Goal: Task Accomplishment & Management: Complete application form

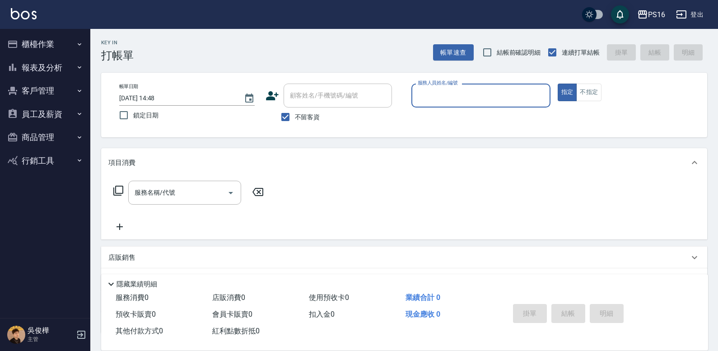
click at [52, 72] on button "報表及分析" at bounding box center [45, 67] width 83 height 23
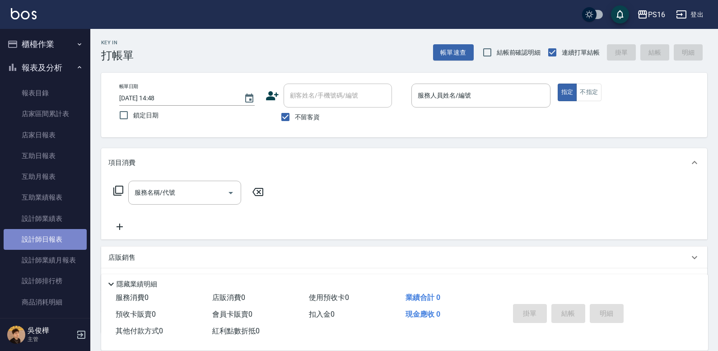
click at [56, 248] on link "設計師日報表" at bounding box center [45, 239] width 83 height 21
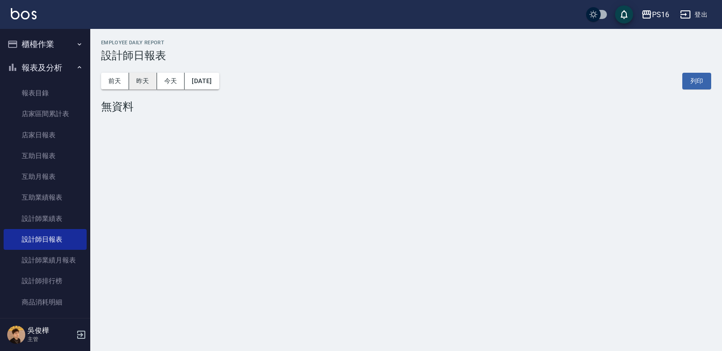
drag, startPoint x: 147, startPoint y: 68, endPoint x: 145, endPoint y: 78, distance: 10.1
click at [146, 75] on div "[DATE] [DATE] [DATE] [DATE] 列印" at bounding box center [406, 81] width 610 height 38
click at [145, 78] on button "昨天" at bounding box center [143, 81] width 28 height 17
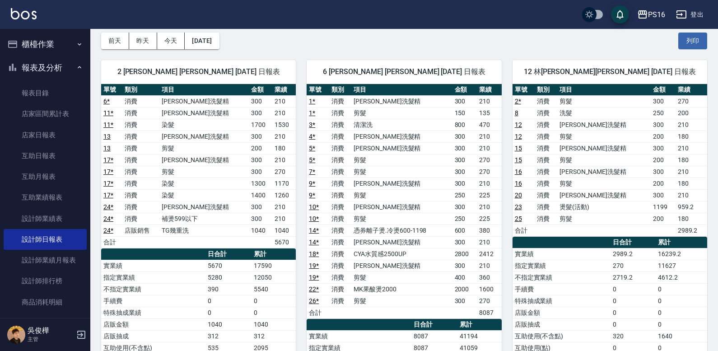
scroll to position [39, 0]
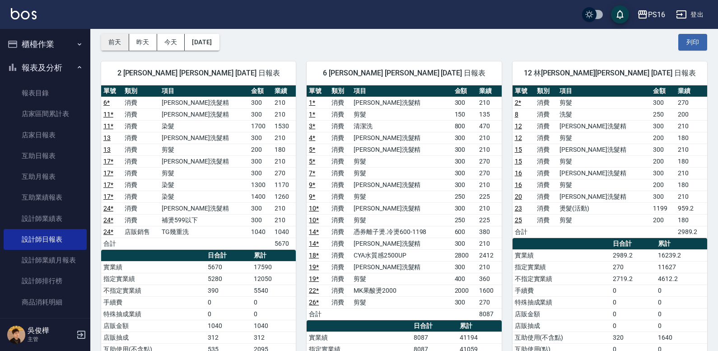
click at [116, 42] on button "前天" at bounding box center [115, 42] width 28 height 17
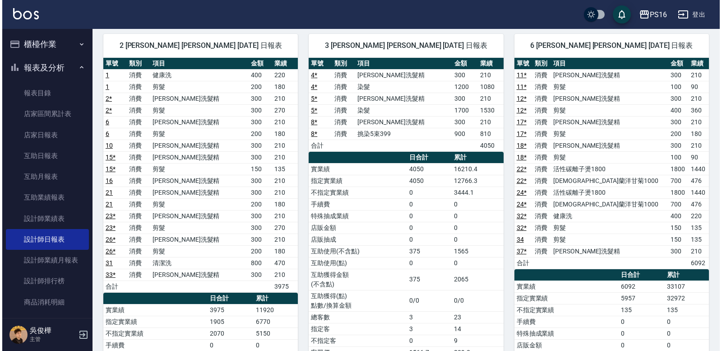
scroll to position [13, 0]
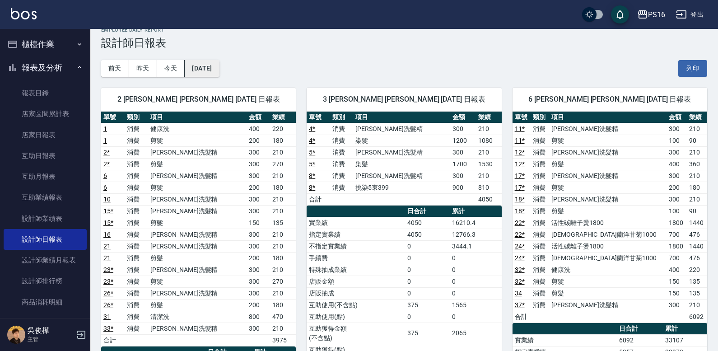
click at [196, 68] on button "[DATE]" at bounding box center [202, 68] width 34 height 17
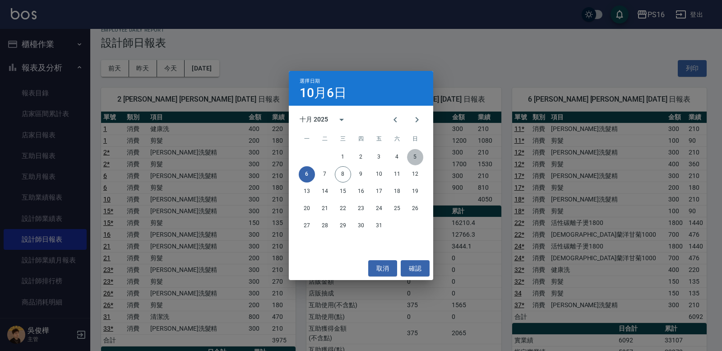
click at [412, 162] on button "5" at bounding box center [415, 157] width 16 height 16
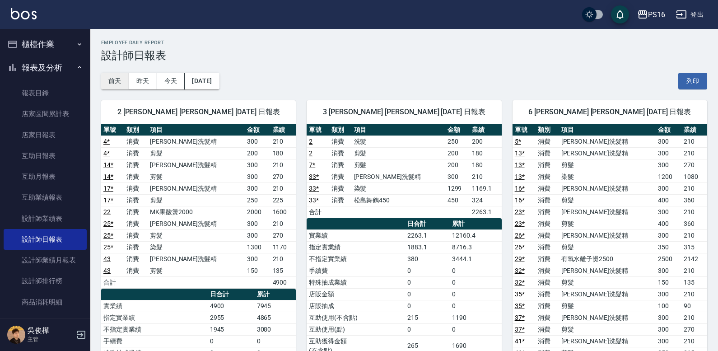
click at [128, 81] on button "前天" at bounding box center [115, 81] width 28 height 17
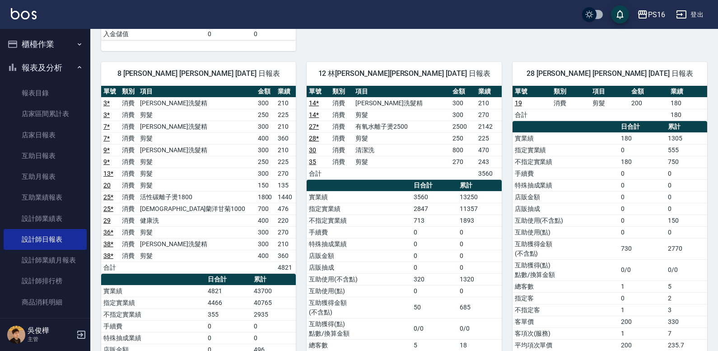
scroll to position [565, 0]
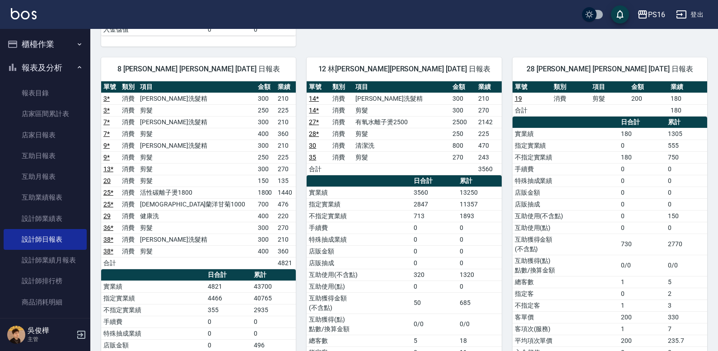
click at [51, 64] on button "報表及分析" at bounding box center [45, 67] width 83 height 23
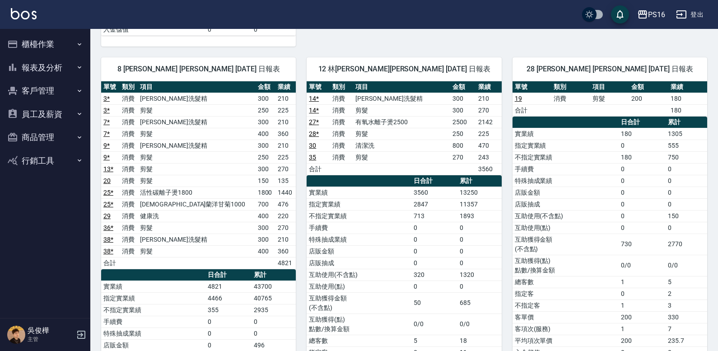
click at [55, 42] on button "櫃檯作業" at bounding box center [45, 43] width 83 height 23
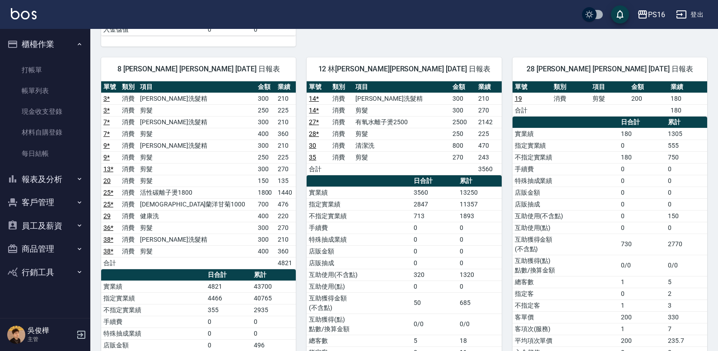
click at [49, 55] on button "櫃檯作業" at bounding box center [45, 43] width 83 height 23
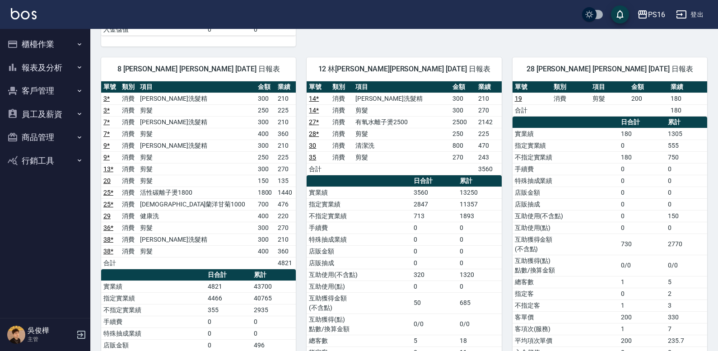
click at [46, 61] on ul "櫃檯作業 打帳單 帳單列表 現金收支登錄 材料自購登錄 每日結帳 報表及分析 報表目錄 店家區間累計表 店家日報表 互助日報表 互助月報表 互助業績報表 設計…" at bounding box center [45, 102] width 83 height 147
click at [49, 49] on button "櫃檯作業" at bounding box center [45, 43] width 83 height 23
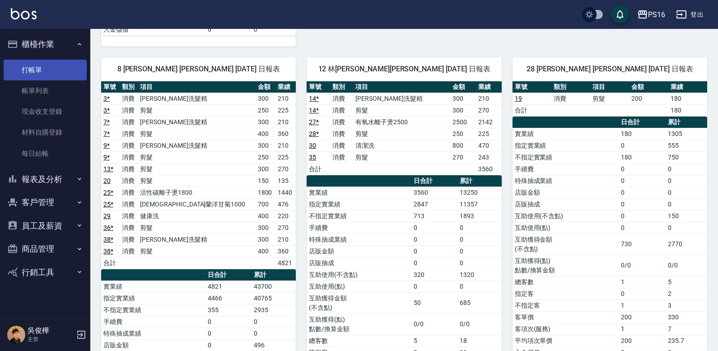
click at [51, 69] on link "打帳單" at bounding box center [45, 70] width 83 height 21
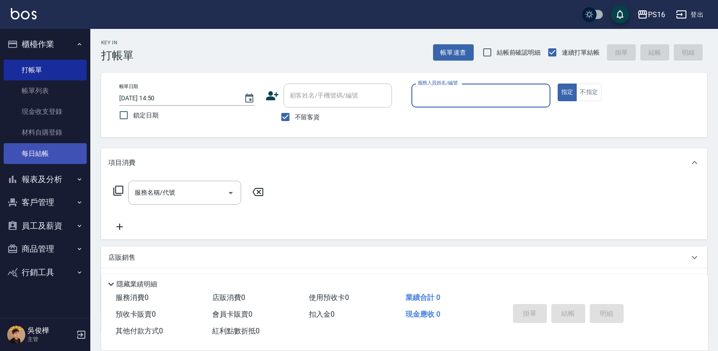
click at [42, 145] on link "每日結帳" at bounding box center [45, 153] width 83 height 21
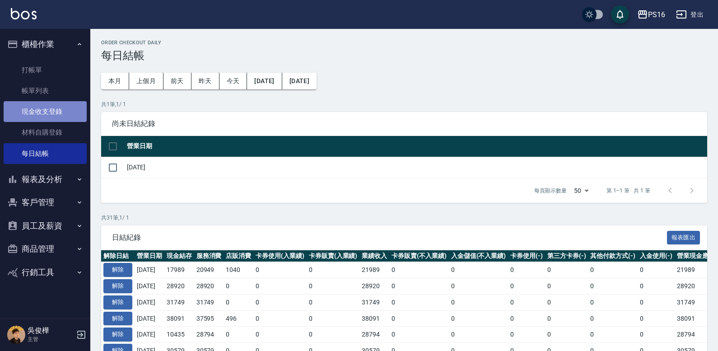
click at [57, 105] on link "現金收支登錄" at bounding box center [45, 111] width 83 height 21
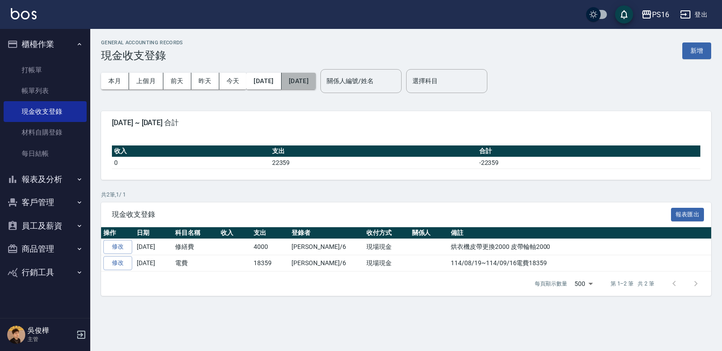
click at [302, 84] on button "[DATE]" at bounding box center [299, 81] width 34 height 17
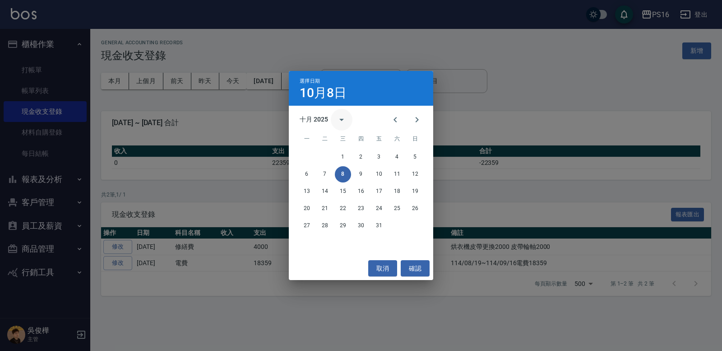
click at [334, 118] on button "calendar view is open, switch to year view" at bounding box center [342, 120] width 22 height 22
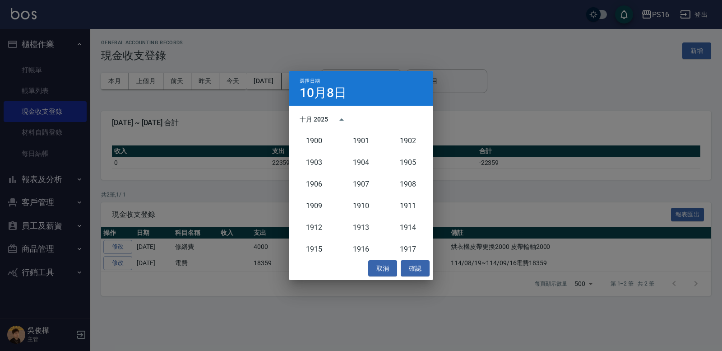
scroll to position [836, 0]
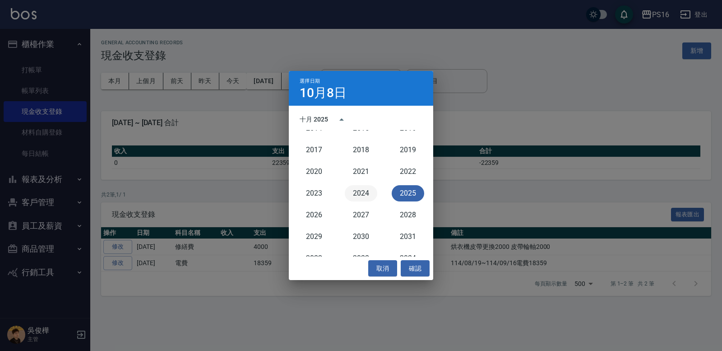
click at [365, 195] on button "2024" at bounding box center [361, 193] width 32 height 16
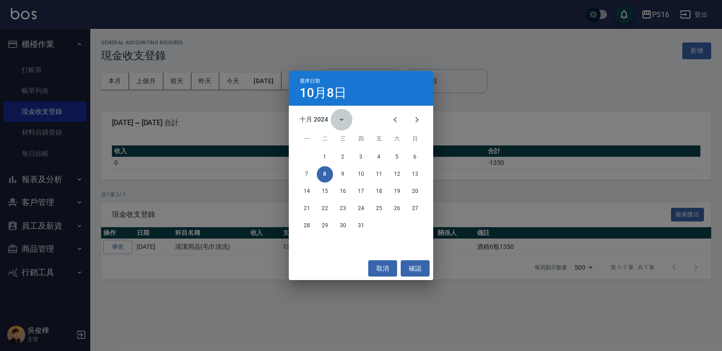
click at [338, 118] on icon "calendar view is open, switch to year view" at bounding box center [341, 119] width 11 height 11
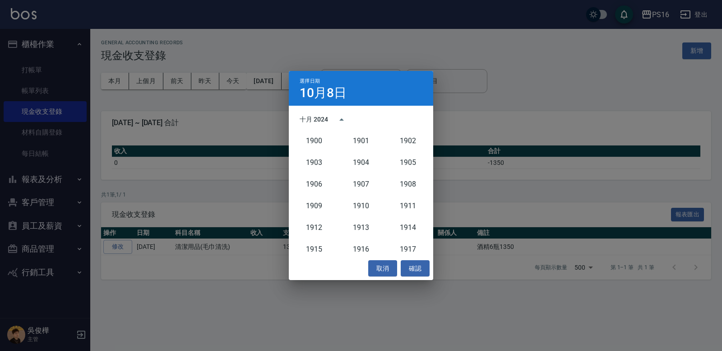
scroll to position [836, 0]
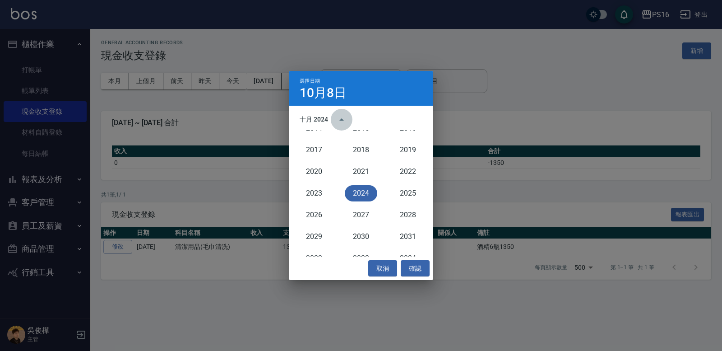
click at [341, 120] on icon "year view is open, switch to calendar view" at bounding box center [341, 119] width 5 height 2
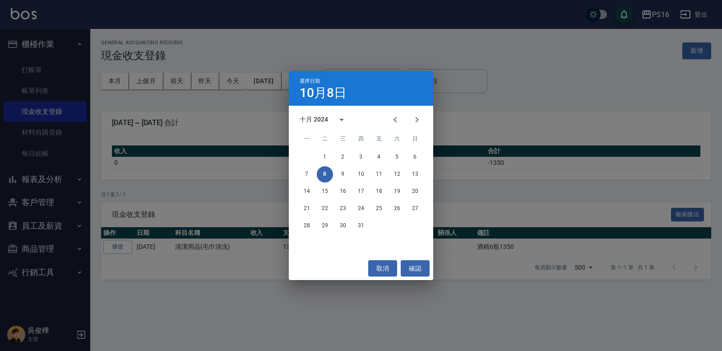
click at [303, 117] on div "十月 2024" at bounding box center [314, 119] width 28 height 9
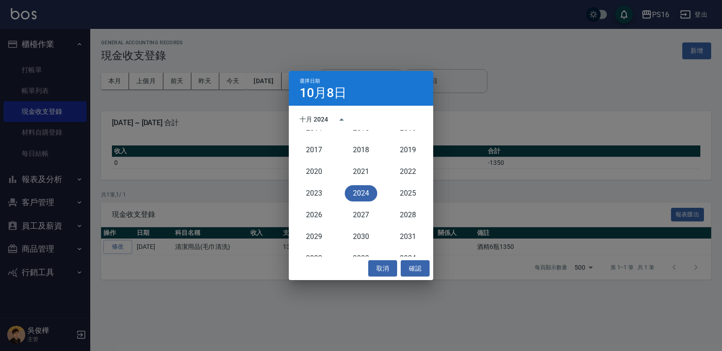
click at [358, 193] on button "2024" at bounding box center [361, 193] width 32 height 16
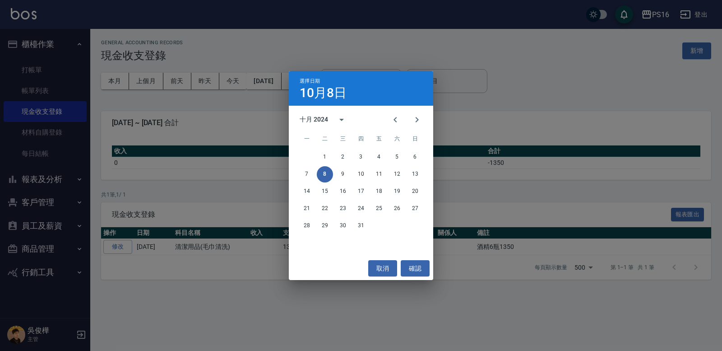
click at [339, 93] on h4 "10月8日" at bounding box center [323, 93] width 47 height 11
click at [324, 120] on div "十月 2024" at bounding box center [314, 119] width 28 height 9
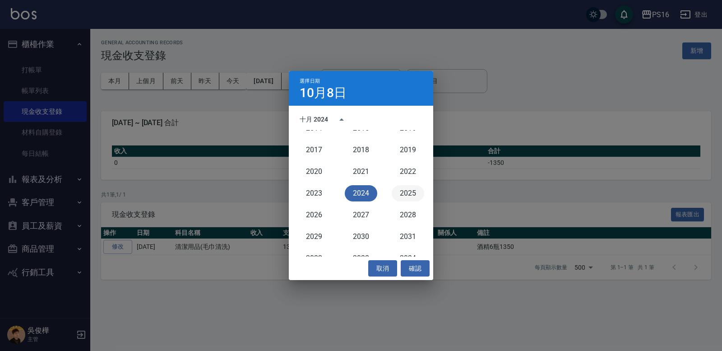
click at [406, 191] on button "2025" at bounding box center [408, 193] width 32 height 16
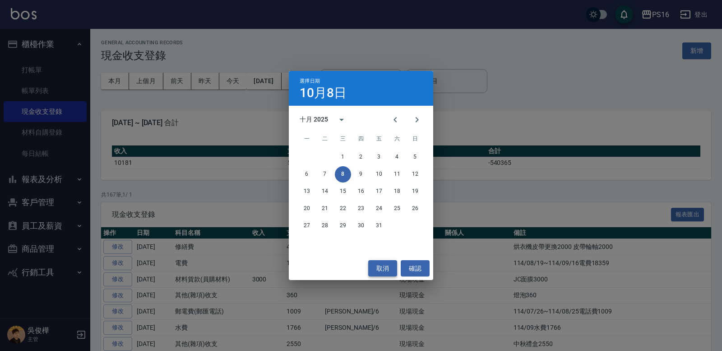
click at [384, 265] on button "取消" at bounding box center [382, 268] width 29 height 17
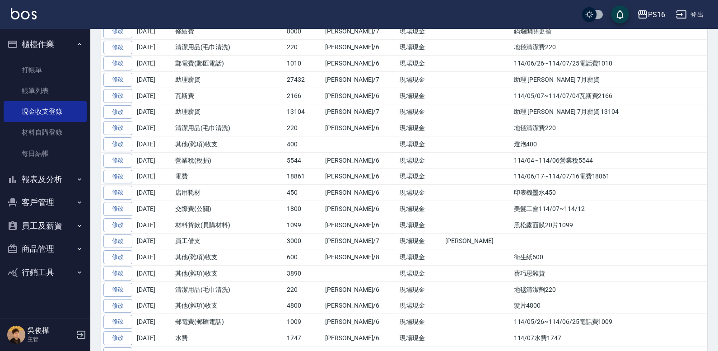
scroll to position [533, 0]
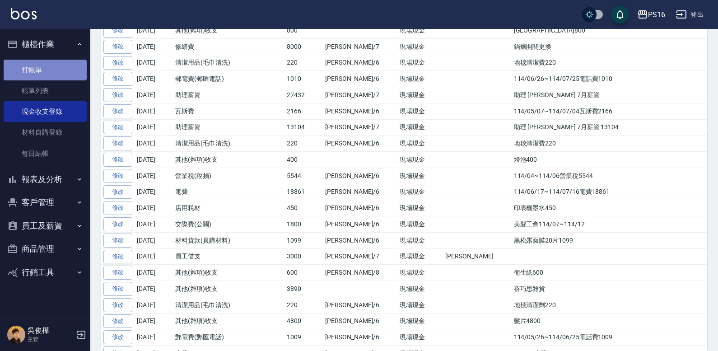
click at [36, 69] on link "打帳單" at bounding box center [45, 70] width 83 height 21
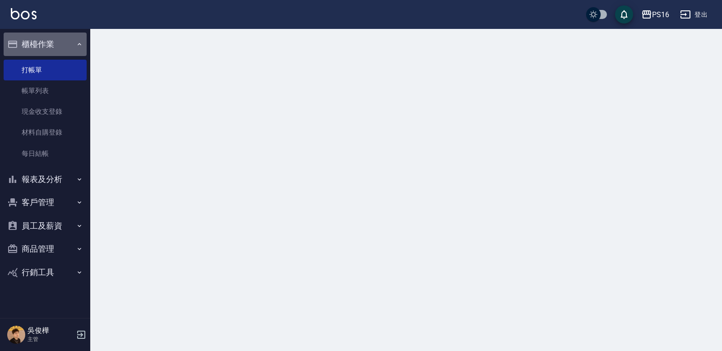
click at [71, 42] on button "櫃檯作業" at bounding box center [45, 43] width 83 height 23
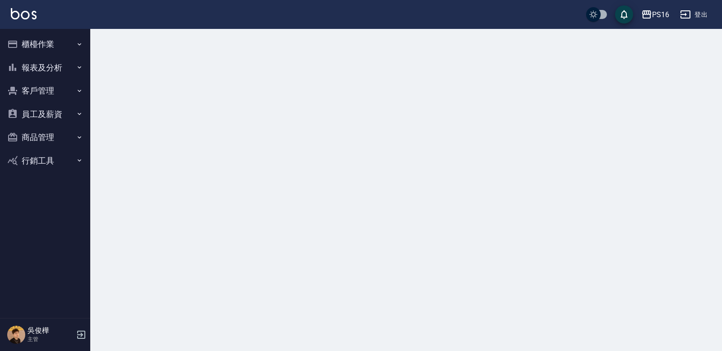
drag, startPoint x: 76, startPoint y: 43, endPoint x: 72, endPoint y: 47, distance: 5.4
click at [75, 44] on button "櫃檯作業" at bounding box center [45, 43] width 83 height 23
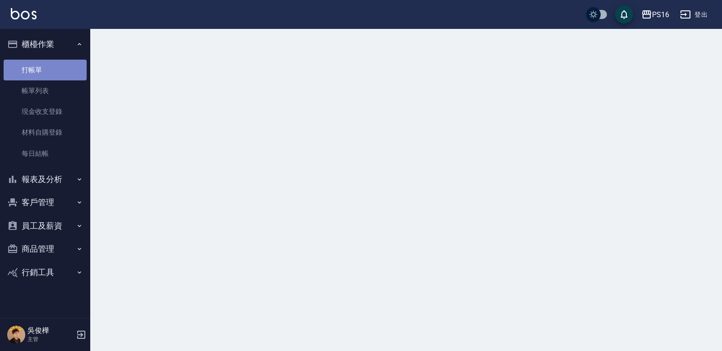
click at [61, 69] on link "打帳單" at bounding box center [45, 70] width 83 height 21
click at [72, 46] on button "櫃檯作業" at bounding box center [45, 43] width 83 height 23
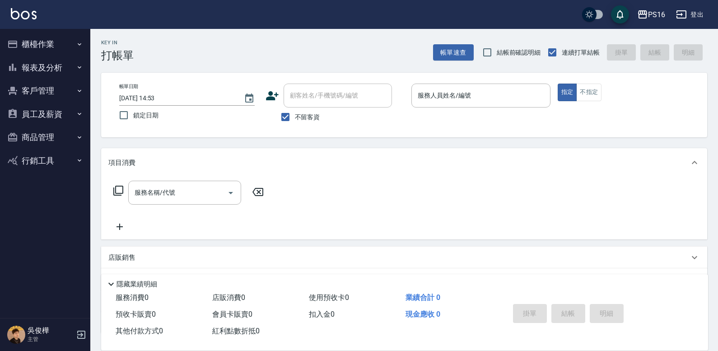
click at [77, 45] on icon "button" at bounding box center [79, 44] width 7 height 7
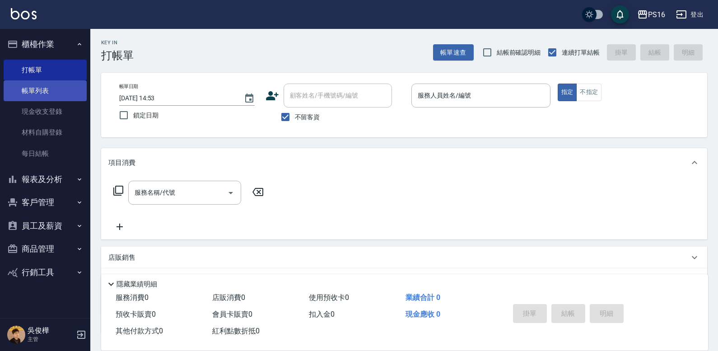
click at [63, 84] on link "帳單列表" at bounding box center [45, 90] width 83 height 21
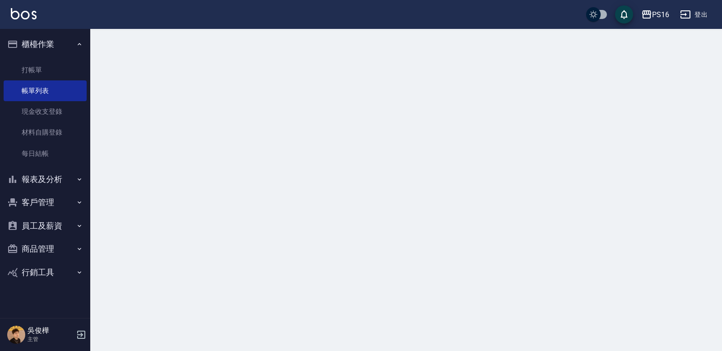
click at [69, 50] on button "櫃檯作業" at bounding box center [45, 43] width 83 height 23
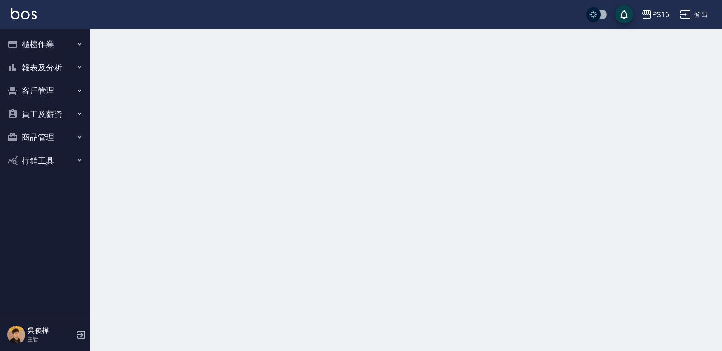
drag, startPoint x: 65, startPoint y: 72, endPoint x: 71, endPoint y: 60, distance: 12.9
click at [66, 70] on button "報表及分析" at bounding box center [45, 67] width 83 height 23
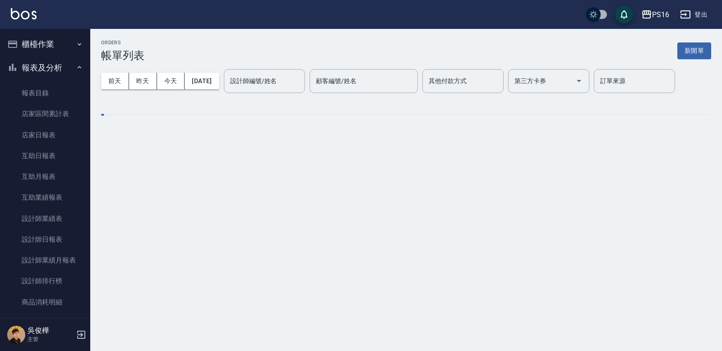
click at [76, 42] on icon "button" at bounding box center [79, 44] width 7 height 7
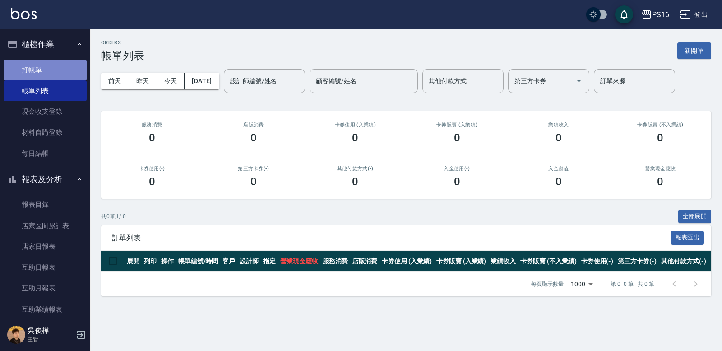
click at [63, 64] on link "打帳單" at bounding box center [45, 70] width 83 height 21
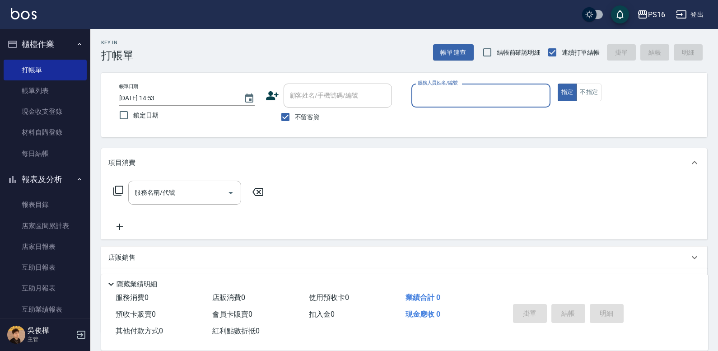
click at [76, 177] on icon "button" at bounding box center [79, 179] width 7 height 7
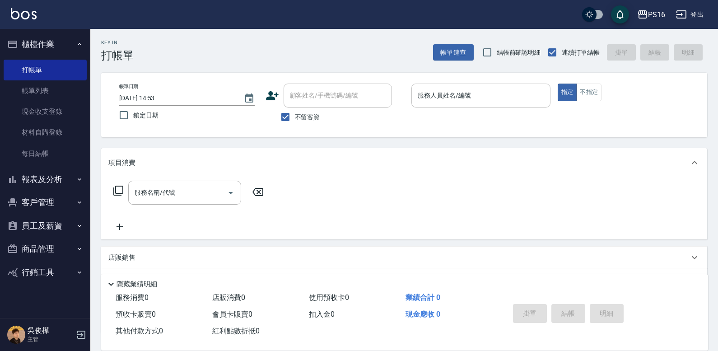
click at [427, 105] on div "帳單日期 [DATE] 14:53 鎖定日期 顧客姓名/手機號碼/編號 顧客姓名/手機號碼/編號 不留客資 服務人員姓名/編號 服務人員姓名/編號 指定 不指定" at bounding box center [404, 104] width 584 height 43
click at [428, 102] on input "服務人員姓名/編號" at bounding box center [480, 96] width 131 height 16
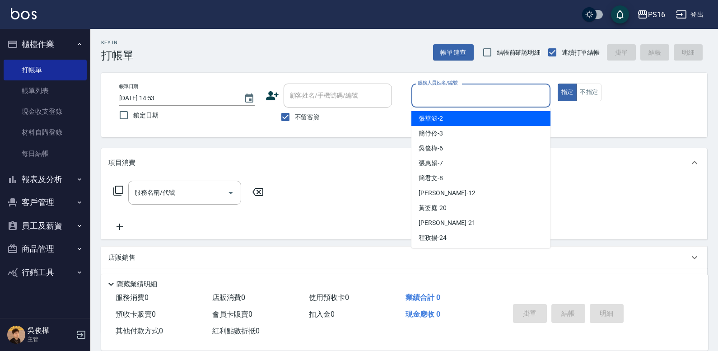
type input "[PERSON_NAME]-2"
type button "true"
click at [446, 93] on icon "Clear" at bounding box center [540, 95] width 9 height 9
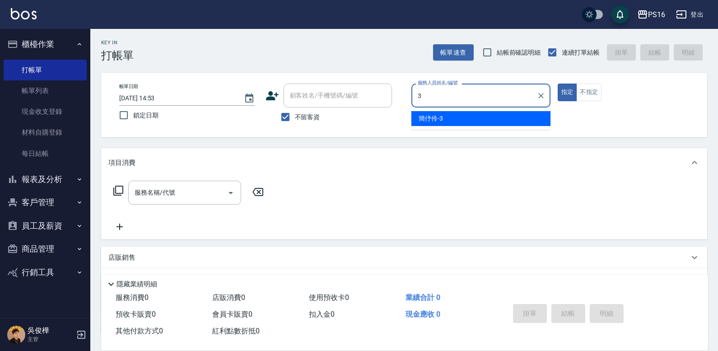
type input "簡伃伶-3"
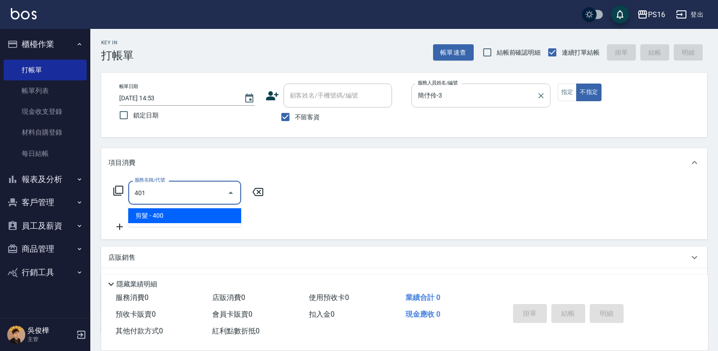
type input "剪髮(401)"
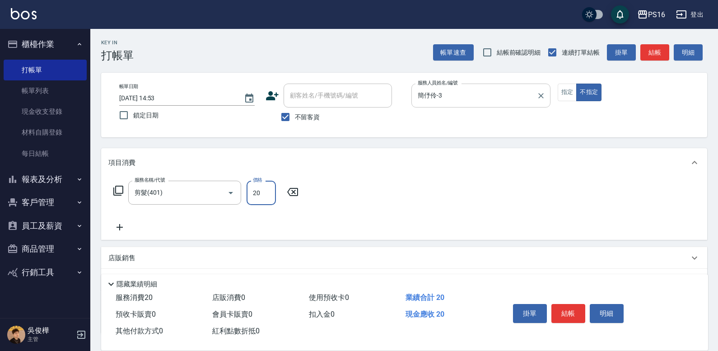
type input "200"
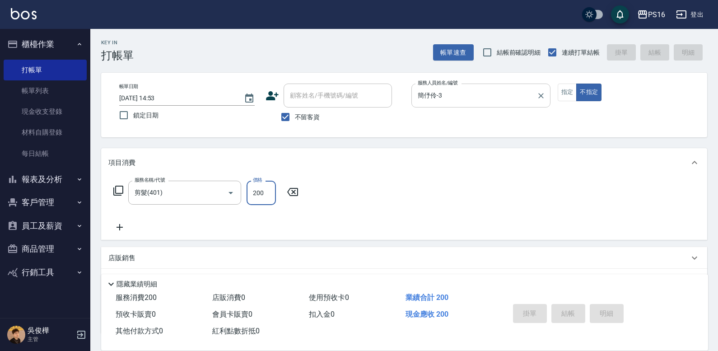
type input "[DATE] 15:29"
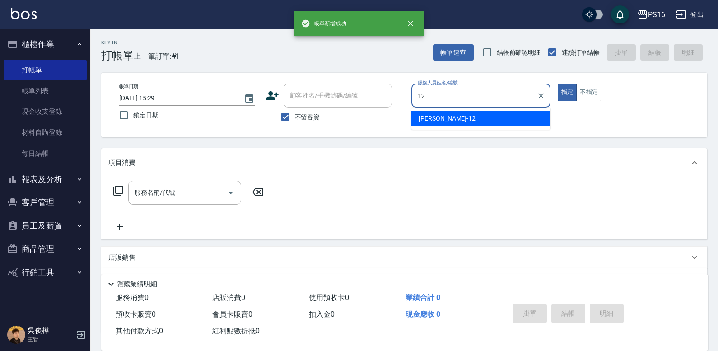
type input "[PERSON_NAME]-12"
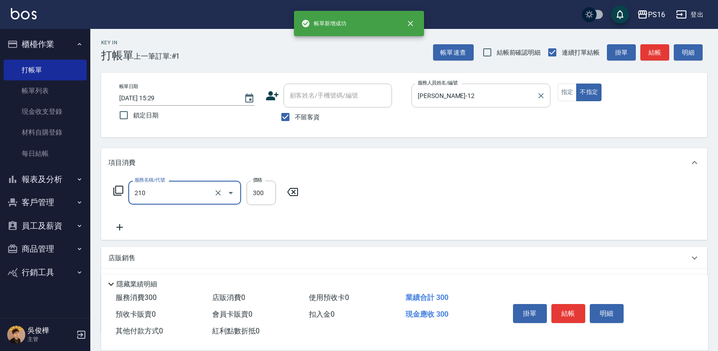
type input "[PERSON_NAME]洗髮精(210)"
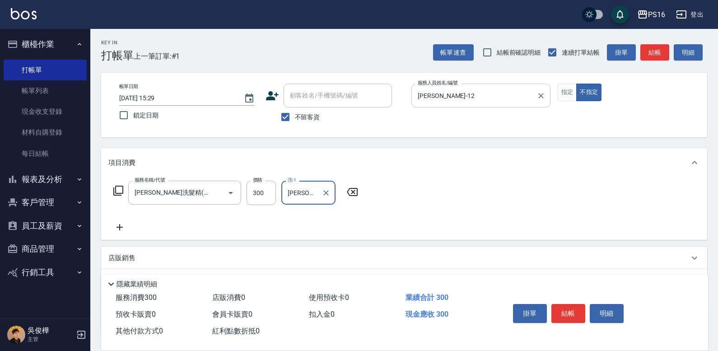
type input "[PERSON_NAME]-24"
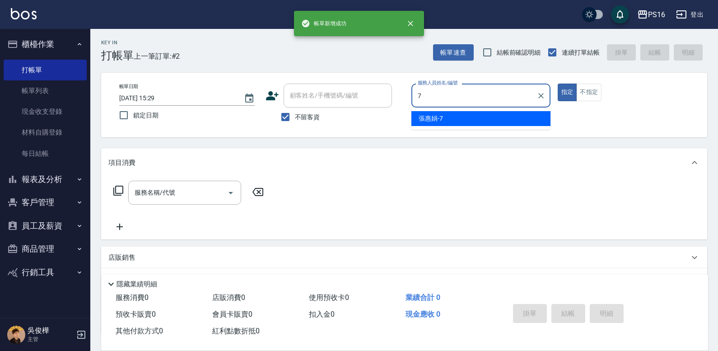
type input "張惠娟-7"
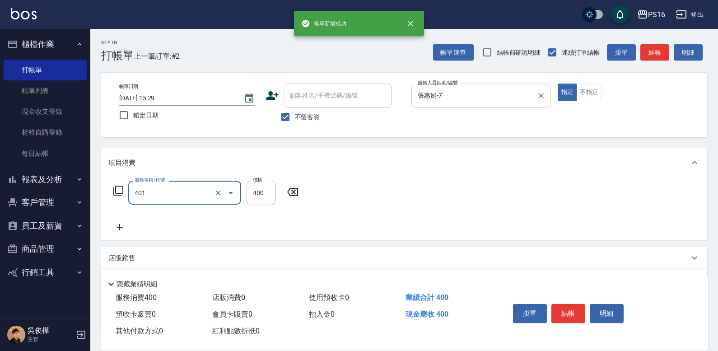
type input "剪髮(401)"
type input "350"
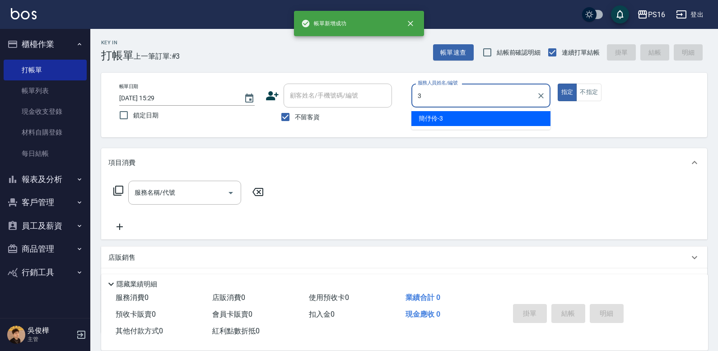
type input "簡伃伶-3"
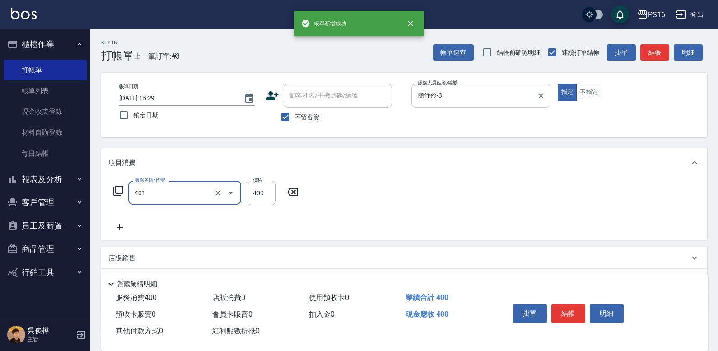
type input "剪髮(401)"
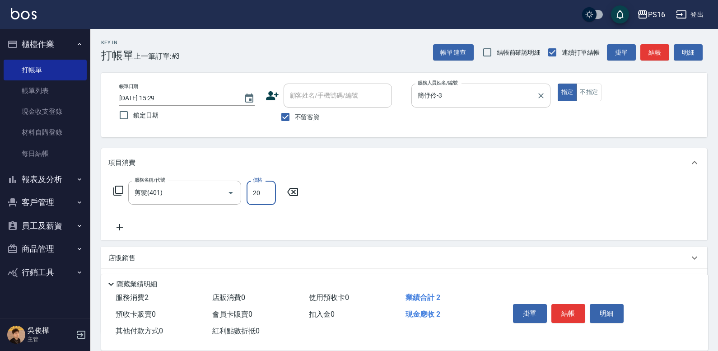
type input "200"
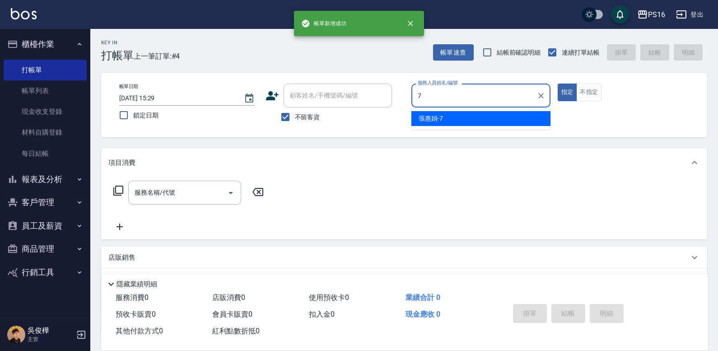
type input "張惠娟-7"
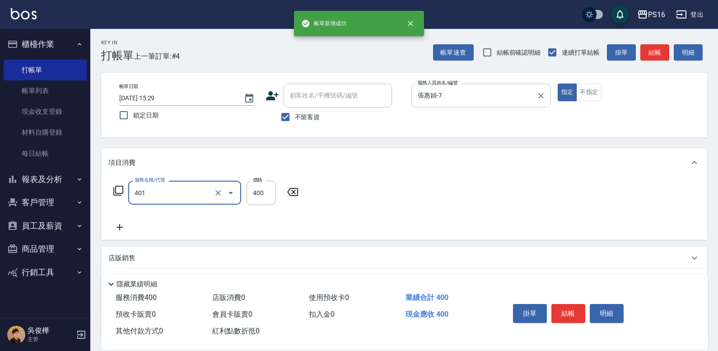
type input "剪髮(401)"
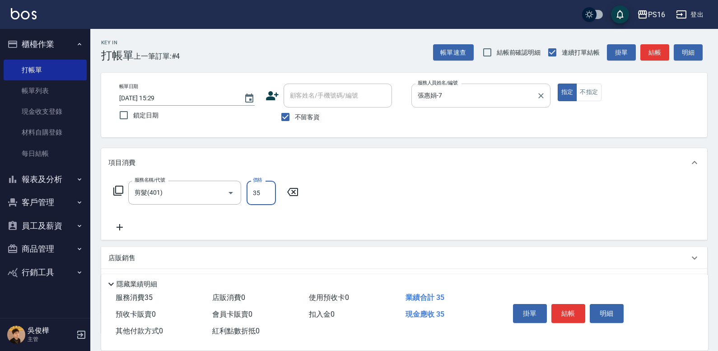
type input "350"
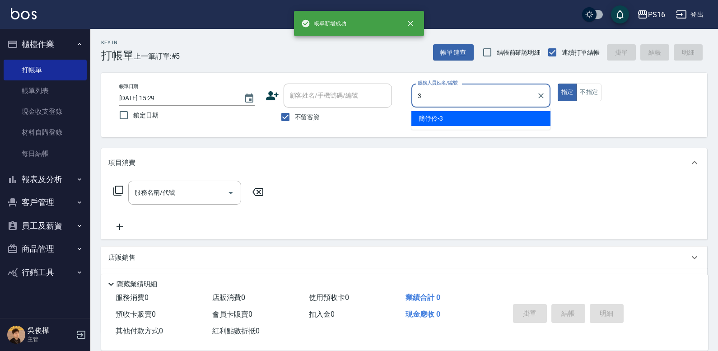
type input "簡伃伶-3"
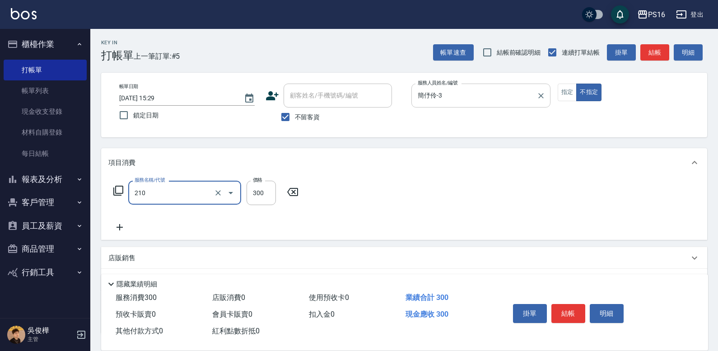
type input "[PERSON_NAME]洗髮精(210)"
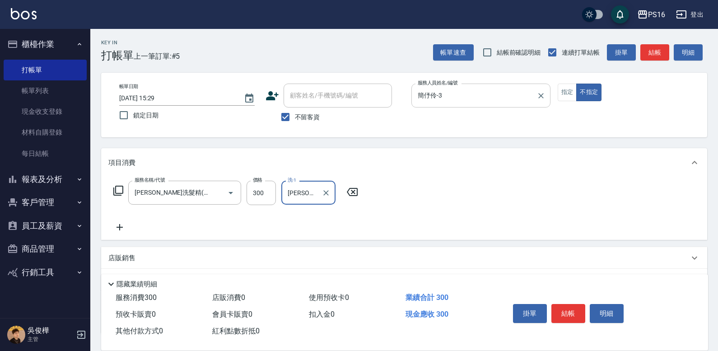
type input "[PERSON_NAME]-24"
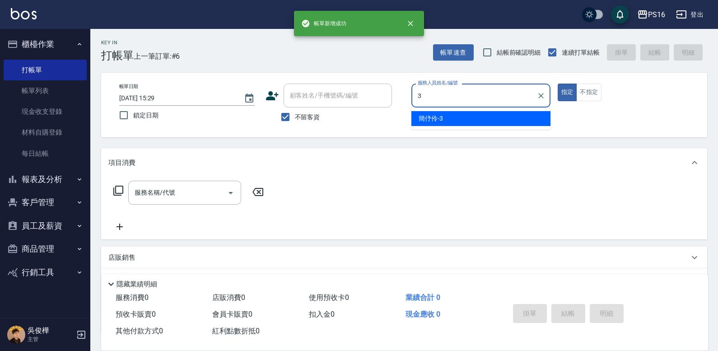
type input "簡伃伶-3"
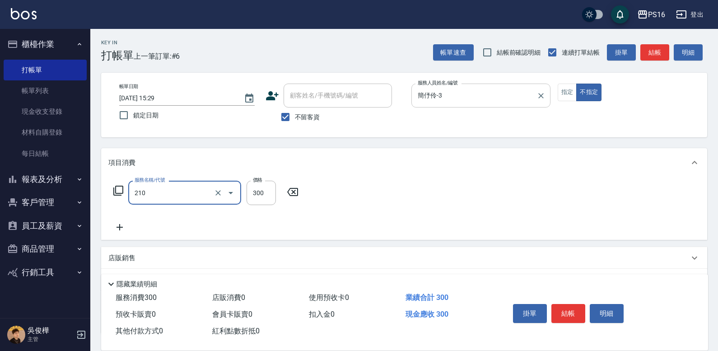
type input "[PERSON_NAME]洗髮精(210)"
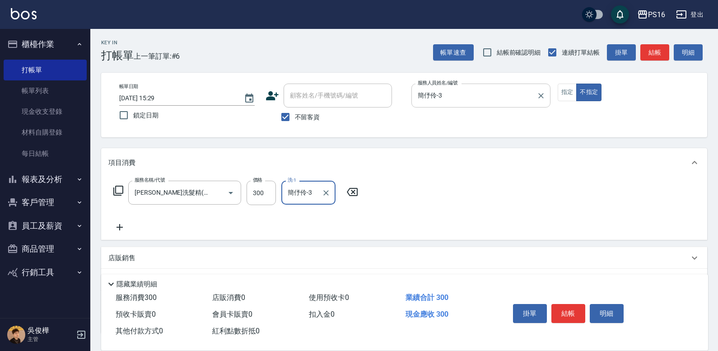
type input "簡伃伶-3"
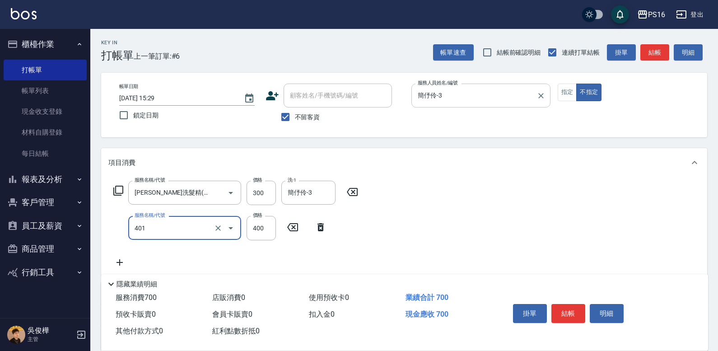
type input "剪髮(401)"
type input "200"
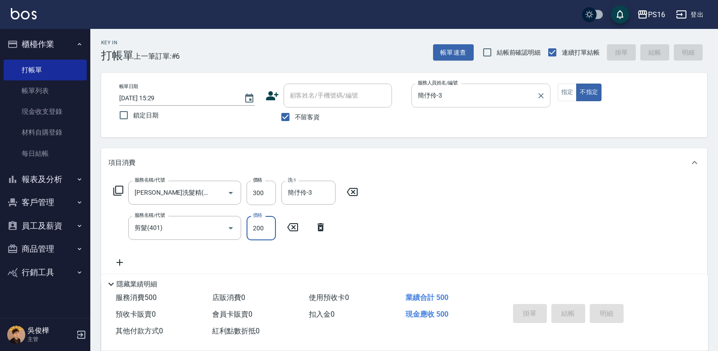
type input "[DATE] 15:30"
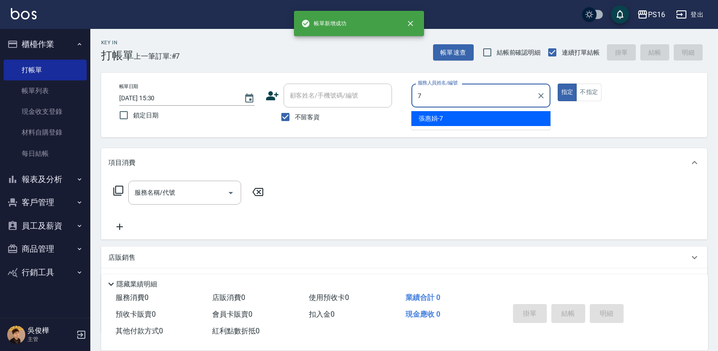
type input "張惠娟-7"
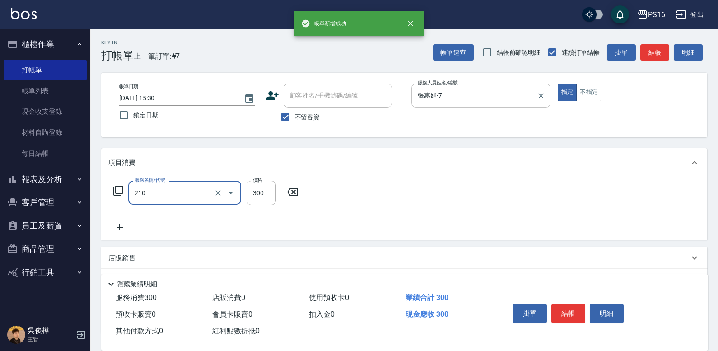
type input "[PERSON_NAME]洗髮精(210)"
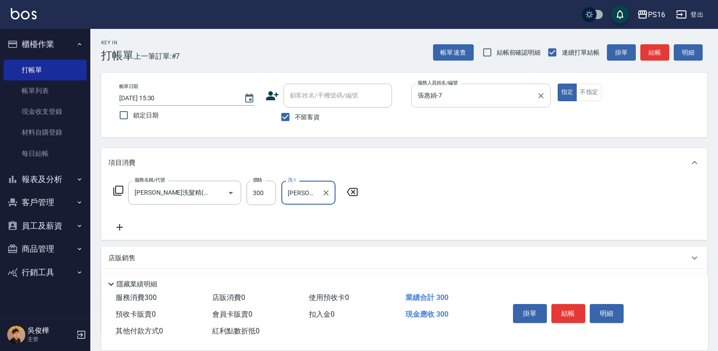
type input "[PERSON_NAME]-24"
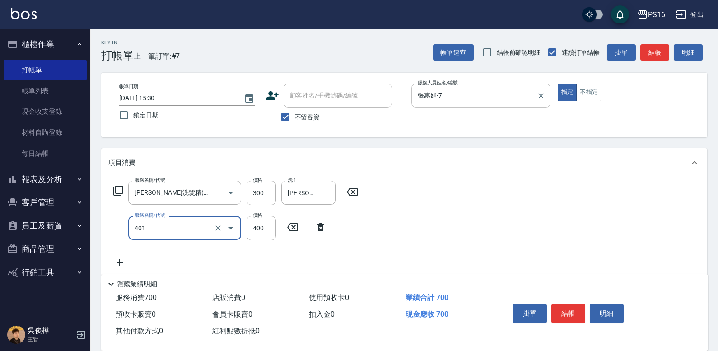
type input "剪髮(401)"
type input "350"
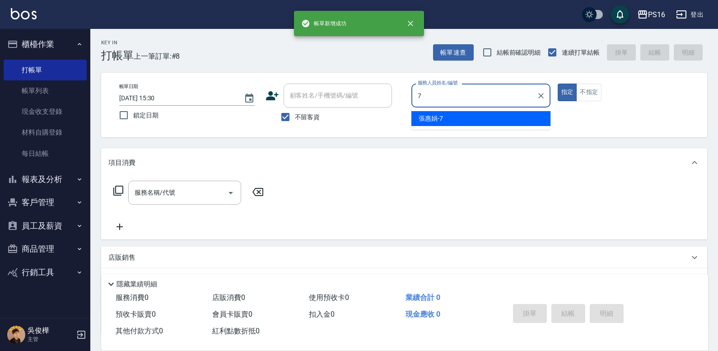
type input "張惠娟-7"
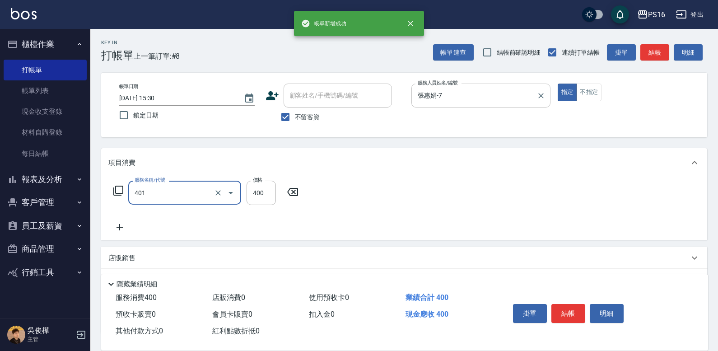
type input "剪髮(401)"
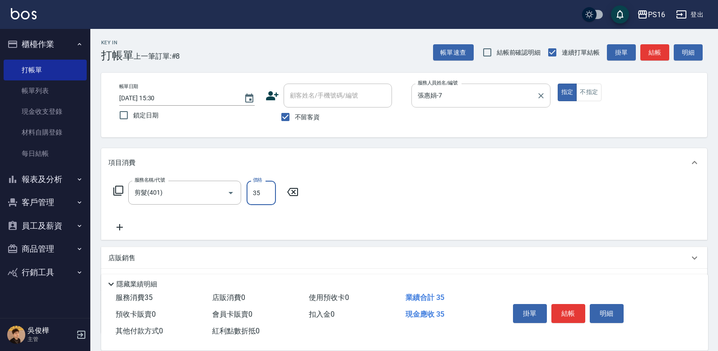
type input "350"
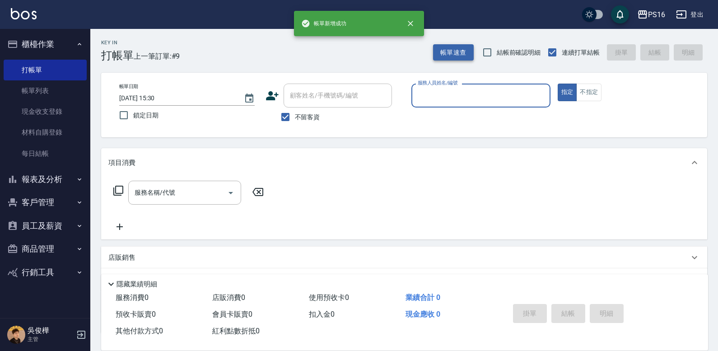
click at [435, 53] on button "帳單速查" at bounding box center [453, 52] width 41 height 17
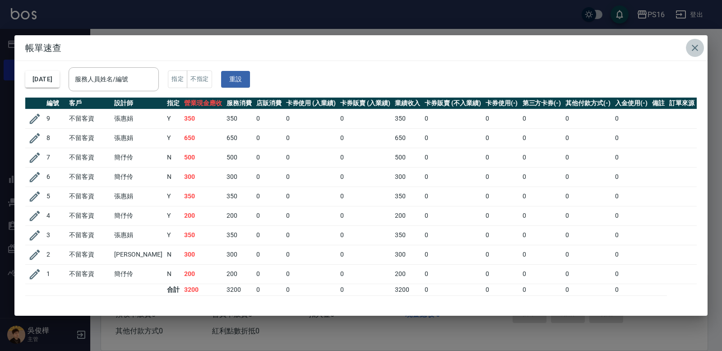
drag, startPoint x: 703, startPoint y: 49, endPoint x: 695, endPoint y: 45, distance: 8.1
click at [446, 48] on button "button" at bounding box center [695, 48] width 18 height 18
